Goal: Communication & Community: Connect with others

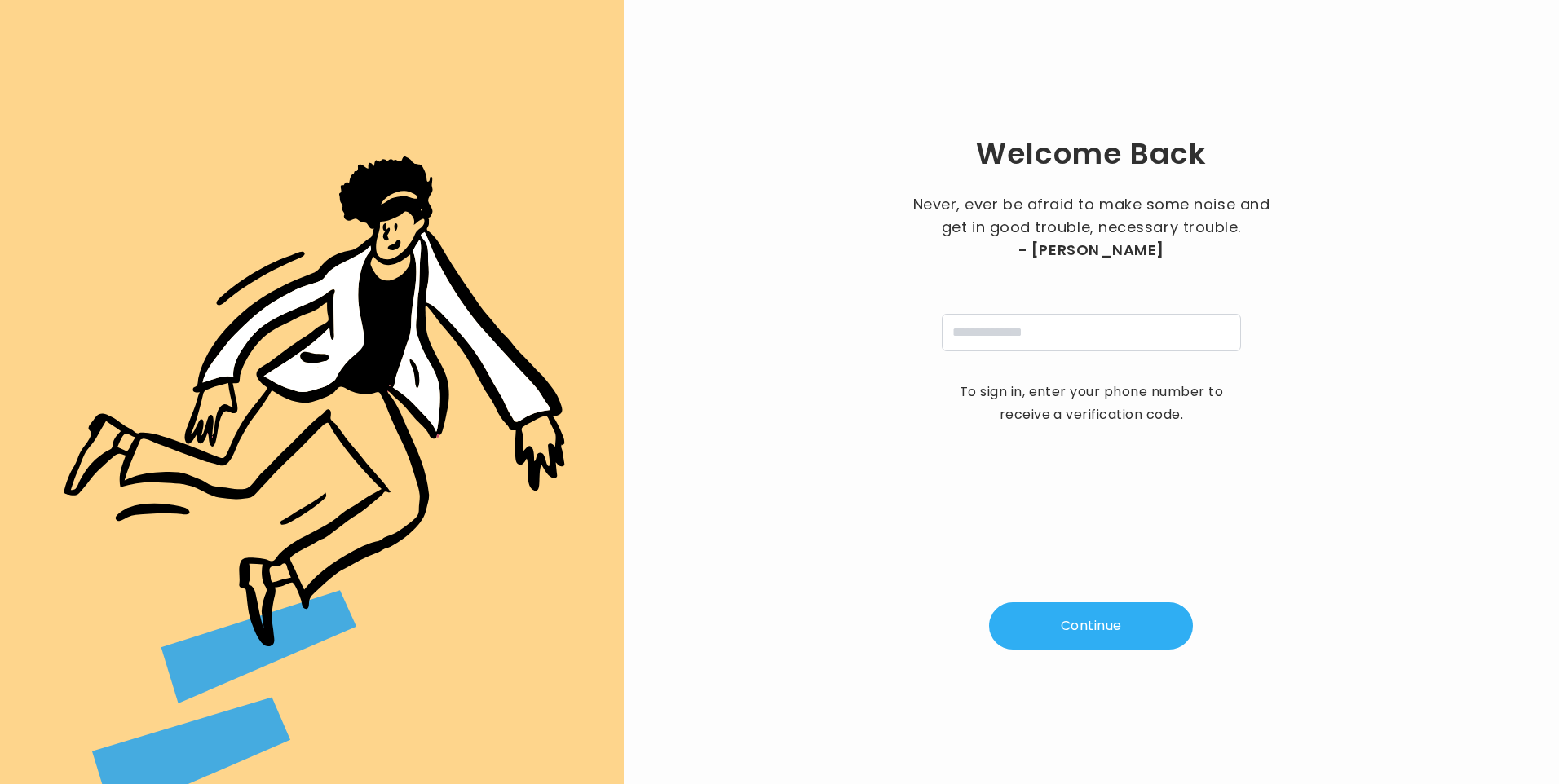
click at [994, 334] on input "tel" at bounding box center [1091, 332] width 299 height 38
type input "**********"
click at [1053, 634] on button "Continue" at bounding box center [1090, 626] width 204 height 47
type input "*"
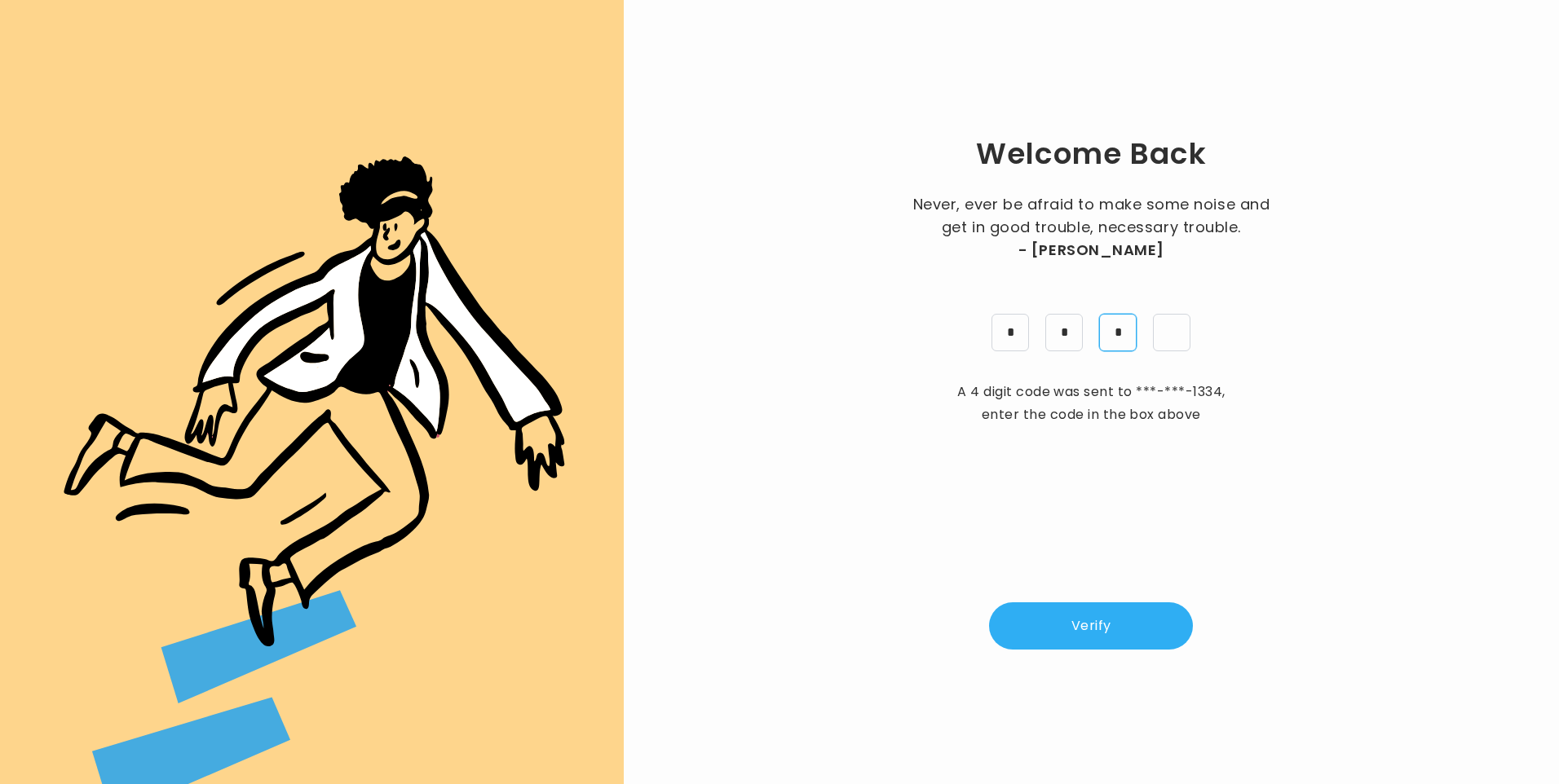
type input "*"
click at [1039, 617] on button "Verify" at bounding box center [1090, 626] width 204 height 47
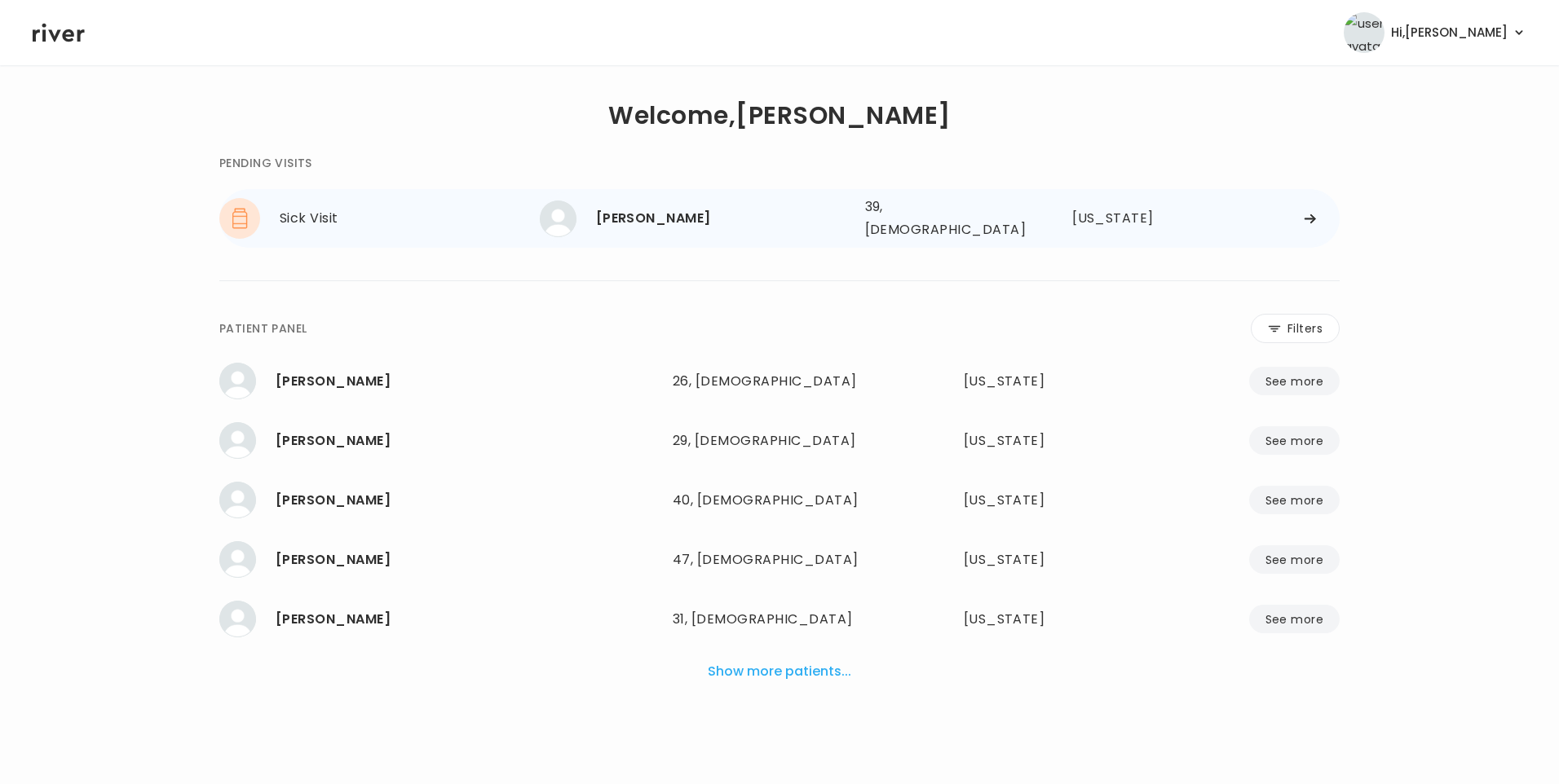
click at [715, 216] on div "[PERSON_NAME]" at bounding box center [724, 219] width 256 height 23
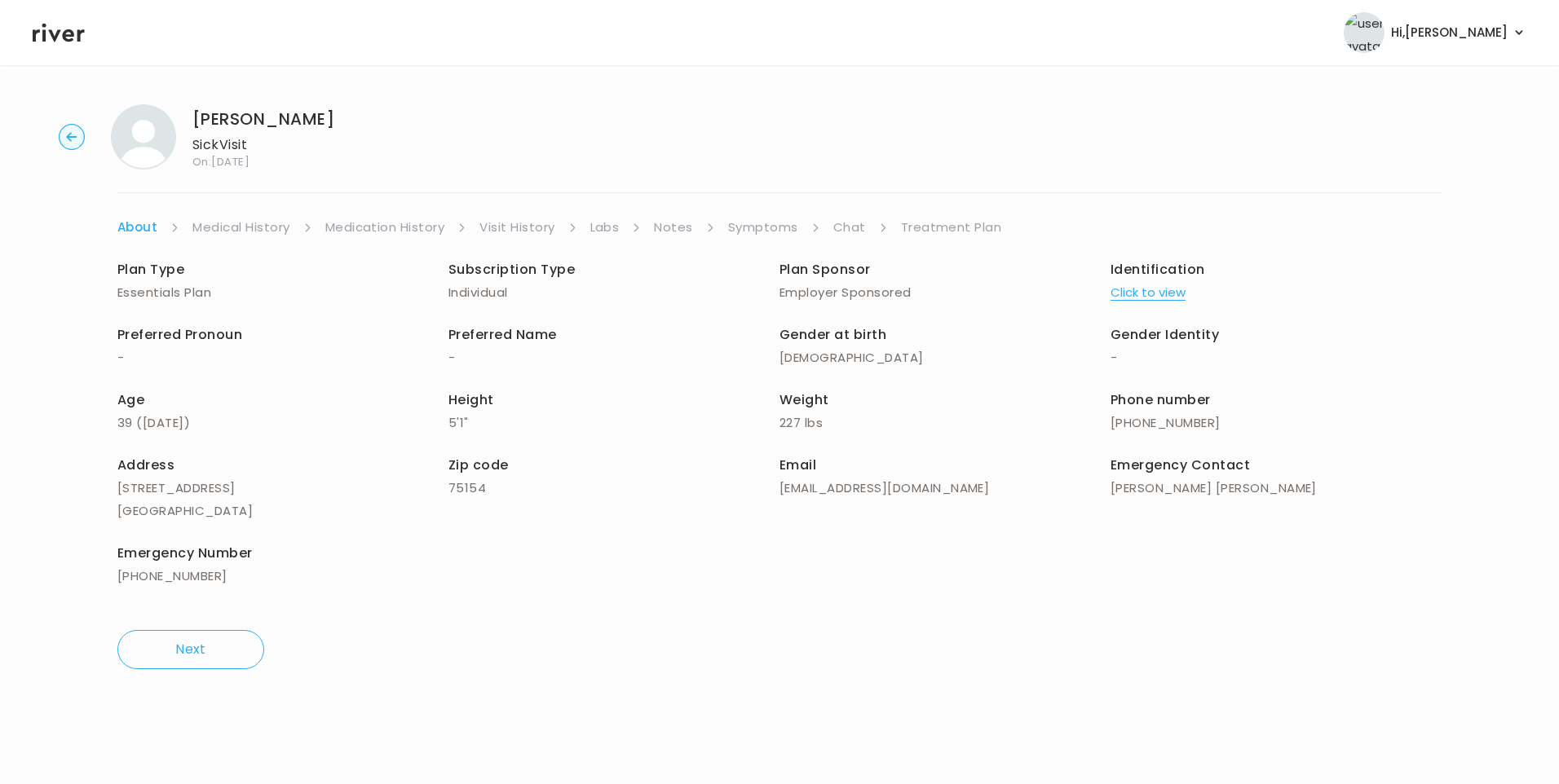
click at [860, 235] on link "Chat" at bounding box center [850, 228] width 33 height 23
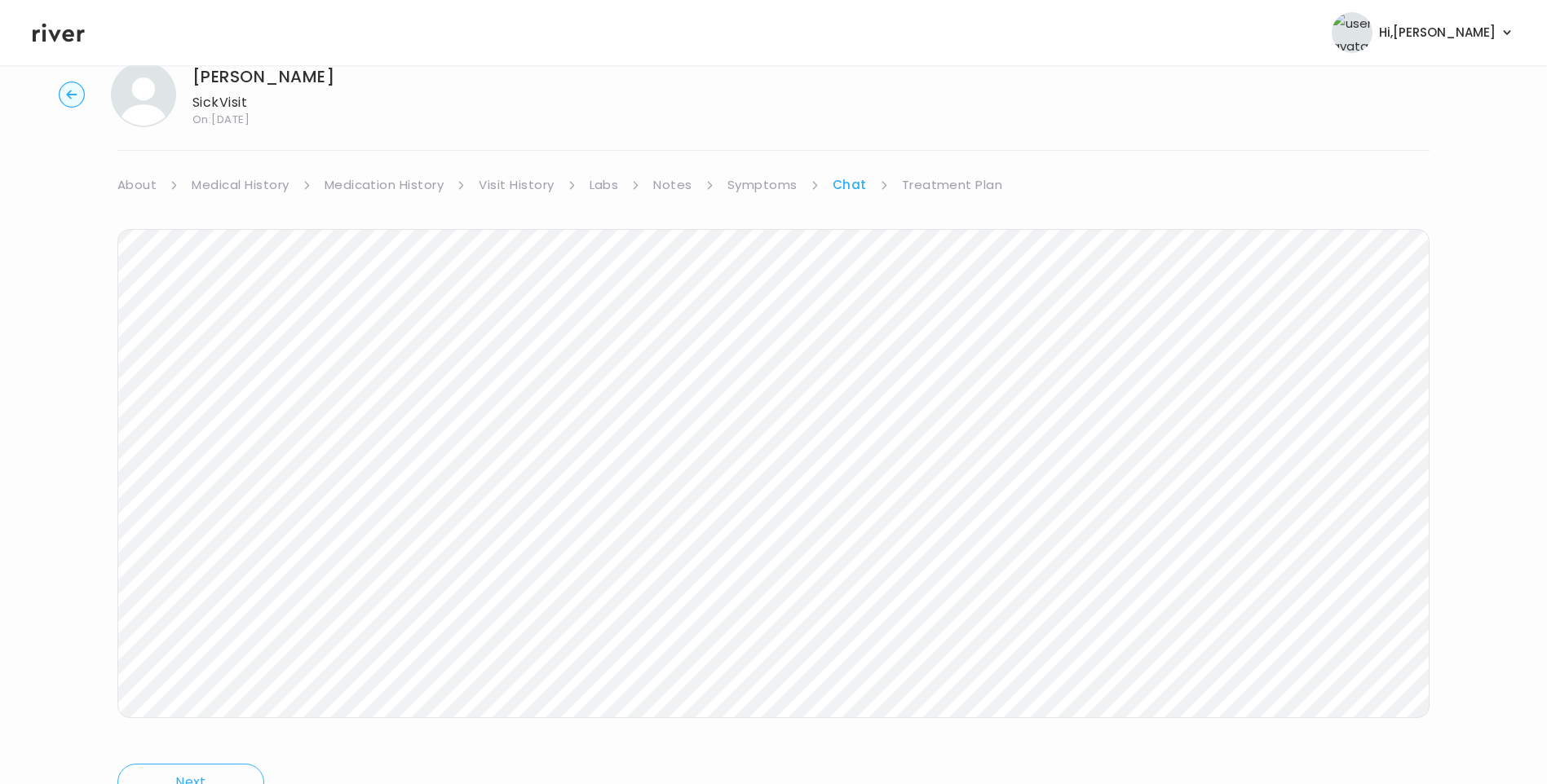
scroll to position [122, 0]
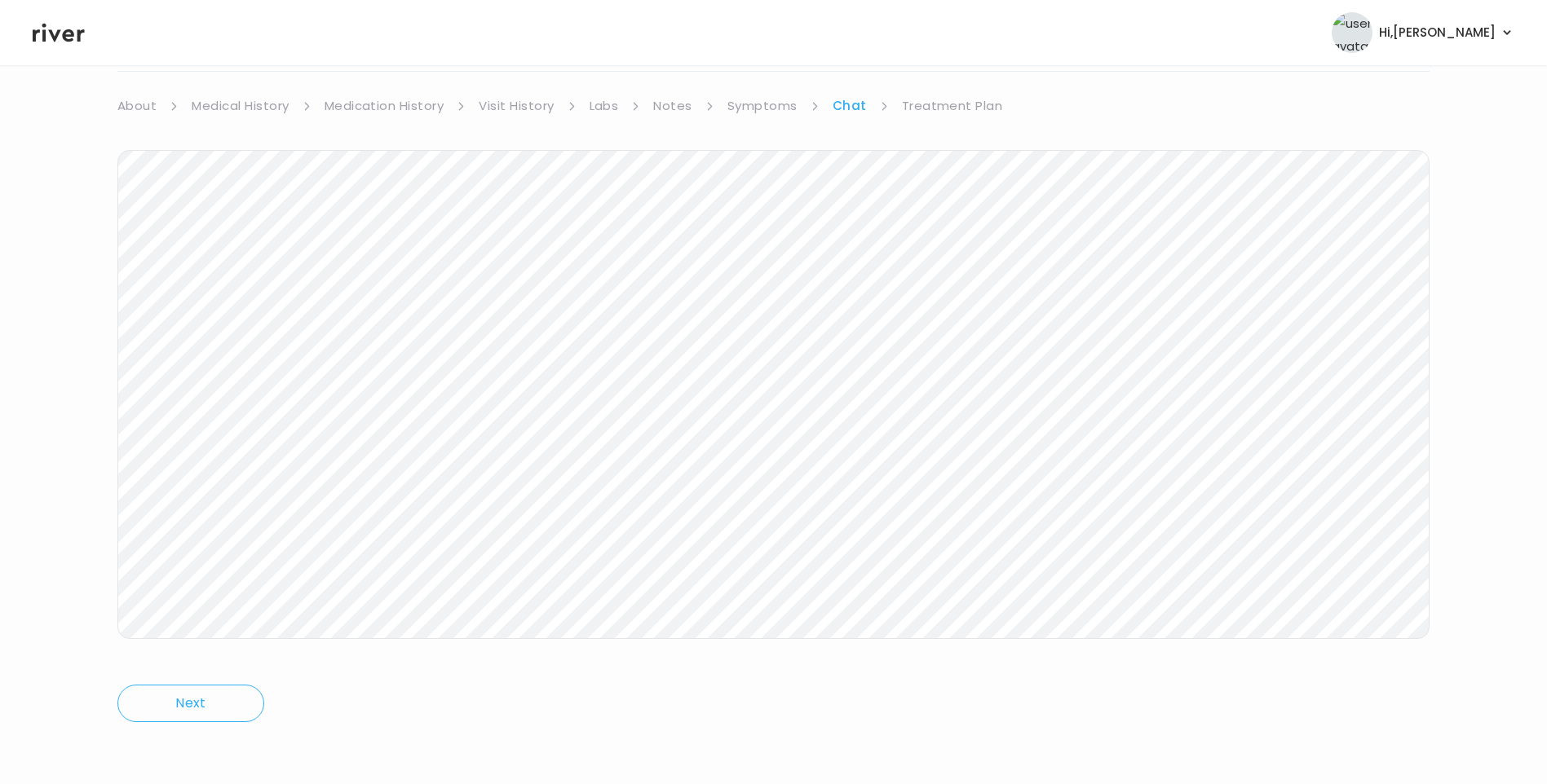
click at [1141, 772] on main "[PERSON_NAME] Visit On: [DATE] About Medical History Medication History Visit H…" at bounding box center [774, 365] width 1547 height 841
click at [58, 31] on icon at bounding box center [59, 33] width 52 height 18
